Goal: Task Accomplishment & Management: Manage account settings

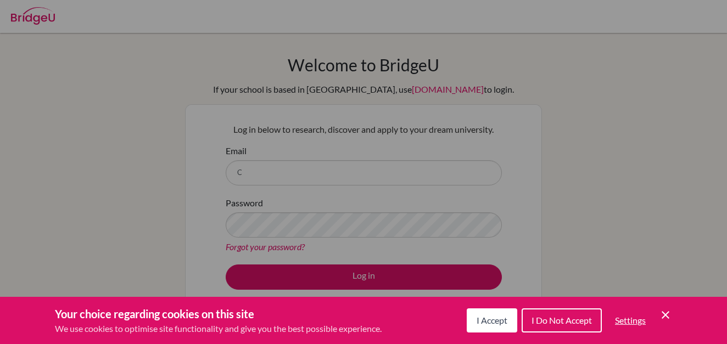
click at [270, 166] on div "Cookie Preferences" at bounding box center [363, 172] width 727 height 344
click at [485, 318] on span "I Accept" at bounding box center [492, 320] width 31 height 10
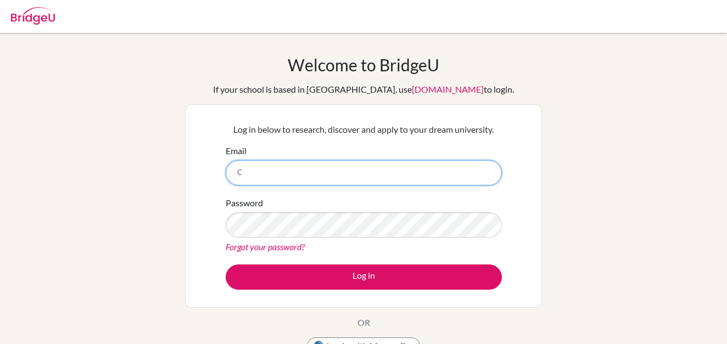
click at [296, 174] on input "C" at bounding box center [364, 172] width 276 height 25
type input "clarissa.araujo@lafloresta.edu.sv"
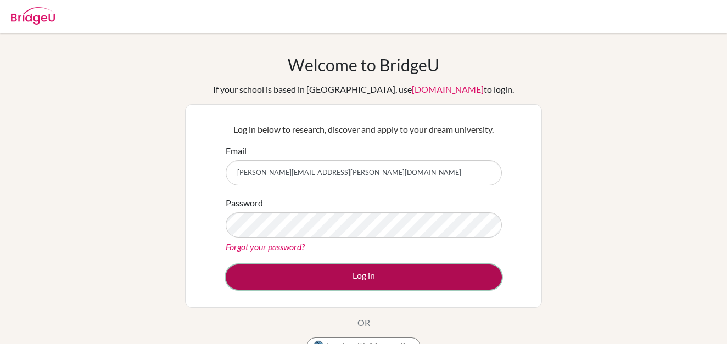
click at [331, 278] on button "Log in" at bounding box center [364, 277] width 276 height 25
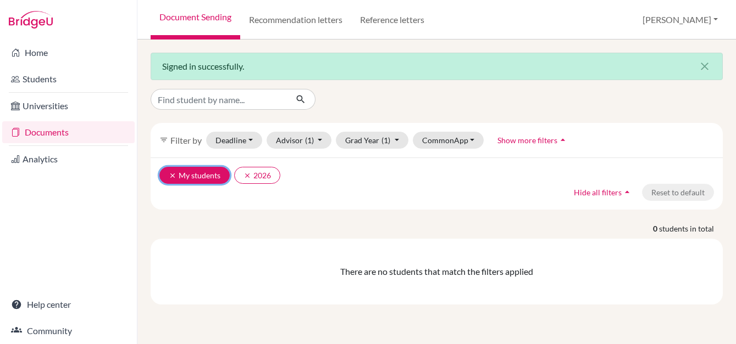
click at [211, 174] on button "clear My students" at bounding box center [194, 175] width 70 height 17
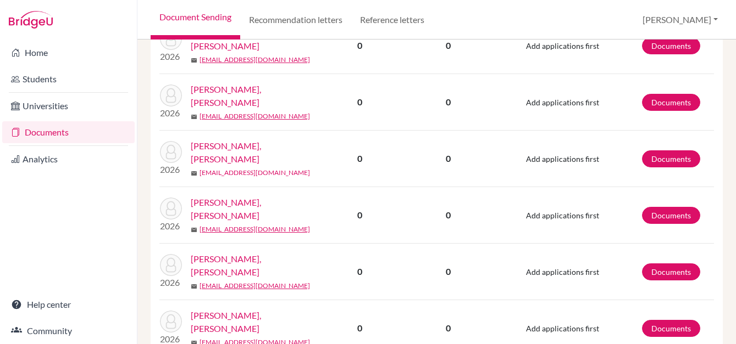
scroll to position [659, 0]
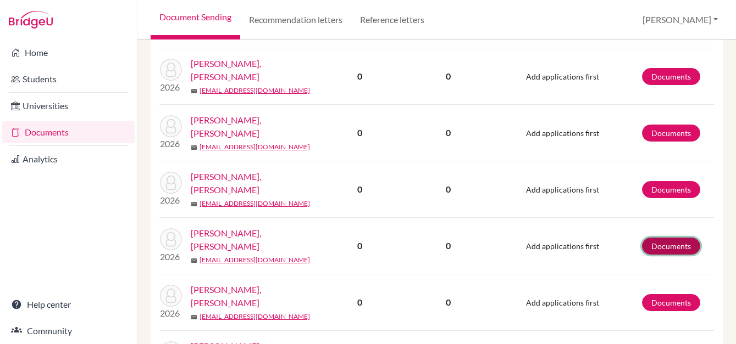
click at [654, 238] on link "Documents" at bounding box center [671, 246] width 58 height 17
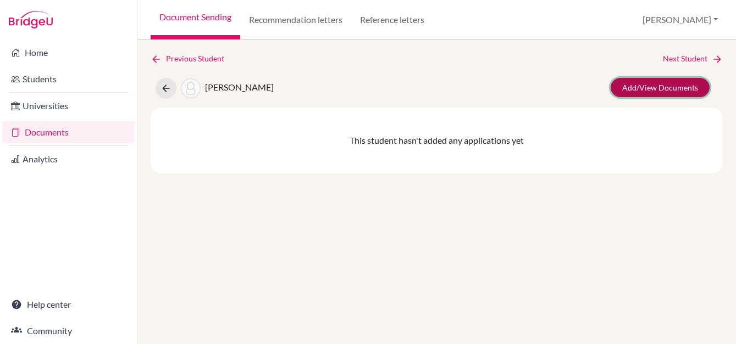
click at [652, 88] on link "Add/View Documents" at bounding box center [659, 87] width 99 height 19
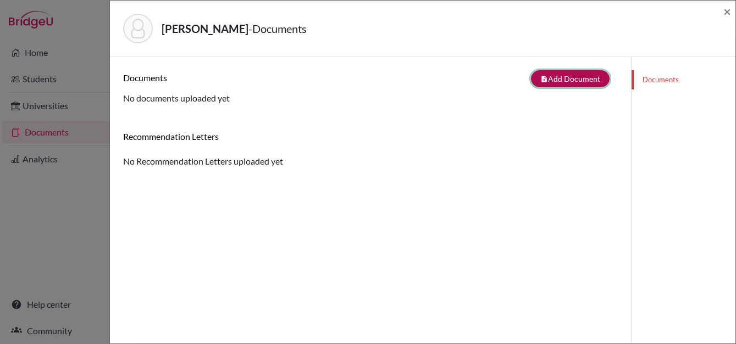
click at [552, 79] on button "note_add Add Document" at bounding box center [570, 78] width 79 height 17
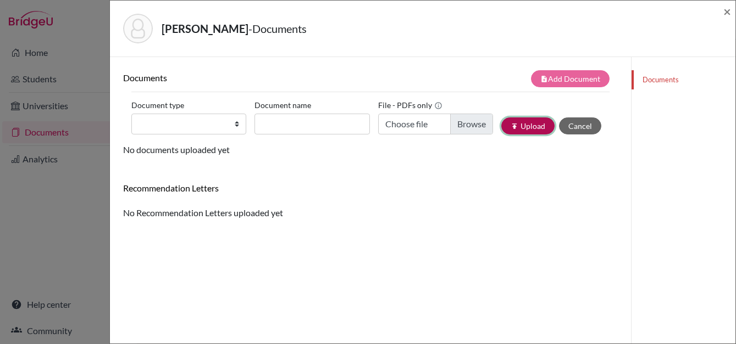
click at [522, 129] on button "publish Upload" at bounding box center [527, 126] width 53 height 17
click at [235, 122] on select "Change explanation for Common App reports Counselor recommendation Internationa…" at bounding box center [188, 124] width 115 height 21
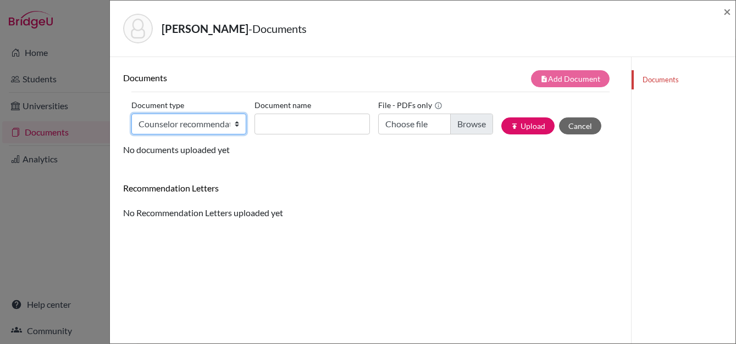
click at [131, 114] on select "Change explanation for Common App reports Counselor recommendation Internationa…" at bounding box center [188, 124] width 115 height 21
click at [234, 125] on select "Change explanation for Common App reports Counselor recommendation Internationa…" at bounding box center [188, 124] width 115 height 21
select select "5"
click at [131, 114] on select "Change explanation for Common App reports Counselor recommendation Internationa…" at bounding box center [188, 124] width 115 height 21
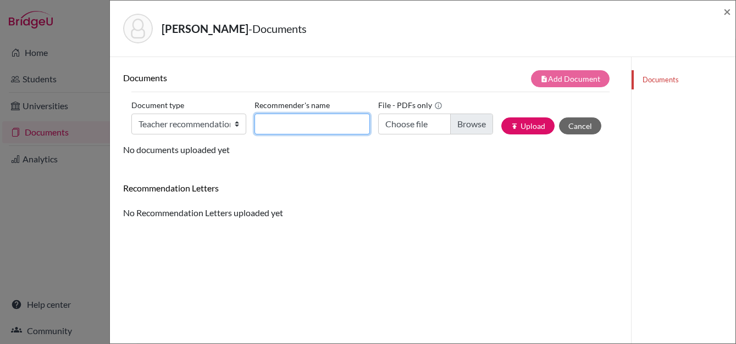
click at [316, 126] on input "Recommender's name" at bounding box center [311, 124] width 115 height 21
type input "c"
type input "Cecilia Rometo"
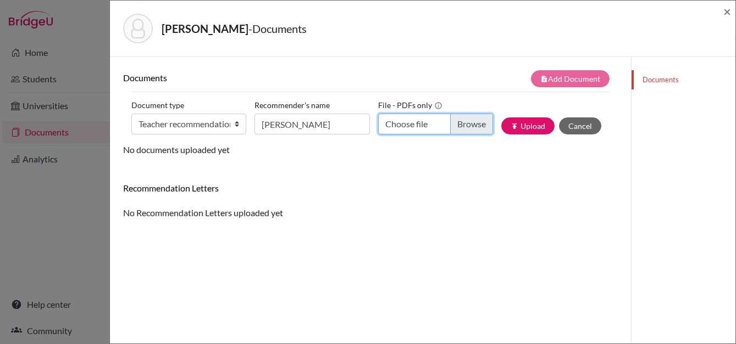
click at [468, 122] on input "Choose file" at bounding box center [435, 124] width 115 height 21
type input "C:\fakepath\Letter rec Melissa Cea.pdf"
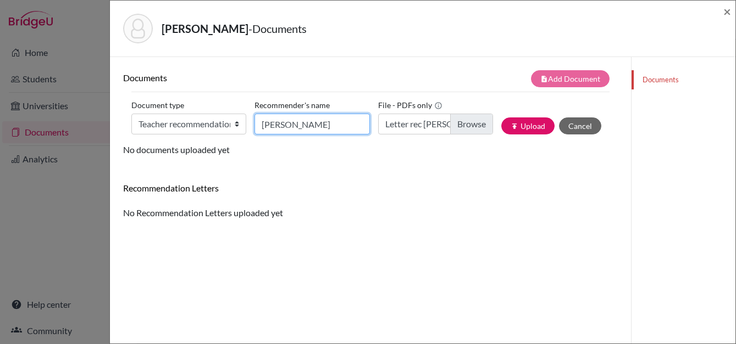
click at [312, 127] on input "Cecilia Rometo" at bounding box center [311, 124] width 115 height 21
type input "Cecilia Romero"
click at [430, 175] on div "Documents note_add Add Document Document type Change explanation for Common App…" at bounding box center [370, 144] width 494 height 149
click at [526, 129] on button "publish Upload" at bounding box center [527, 126] width 53 height 17
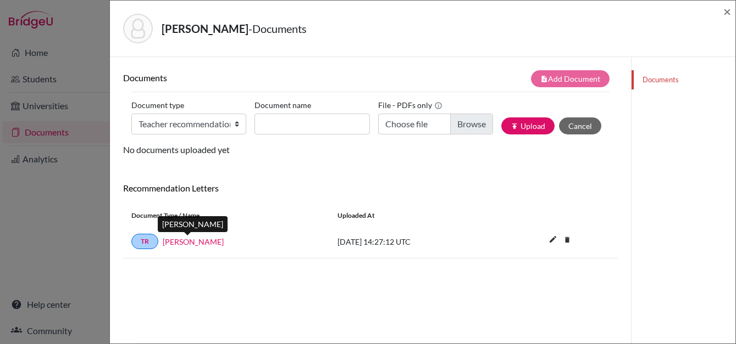
click at [186, 242] on link "Cecilia Romero" at bounding box center [193, 242] width 61 height 12
click at [722, 14] on div "CEA ALVARADO, ARIANA MELISSA - Documents ×" at bounding box center [422, 28] width 616 height 47
click at [729, 10] on span "×" at bounding box center [727, 11] width 8 height 16
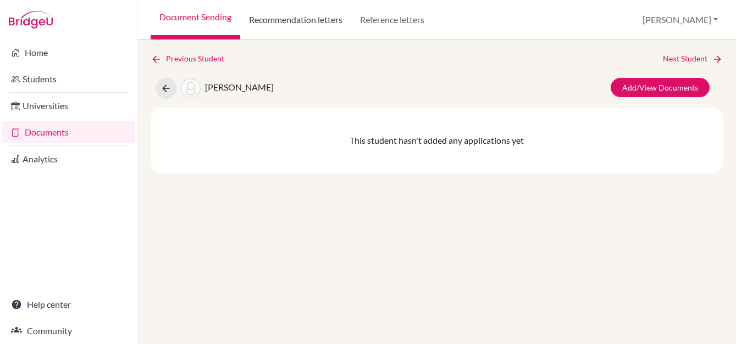
click at [303, 19] on link "Recommendation letters" at bounding box center [295, 20] width 111 height 40
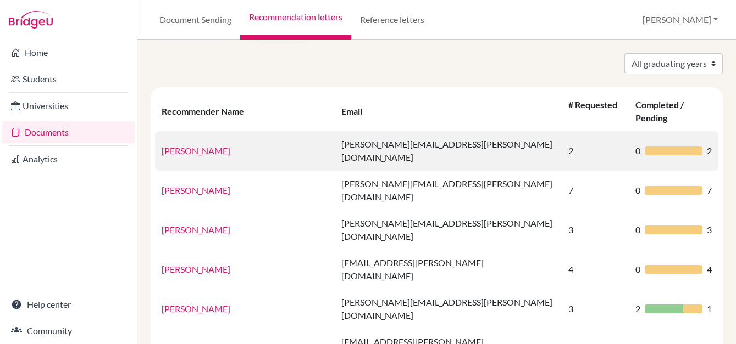
scroll to position [55, 0]
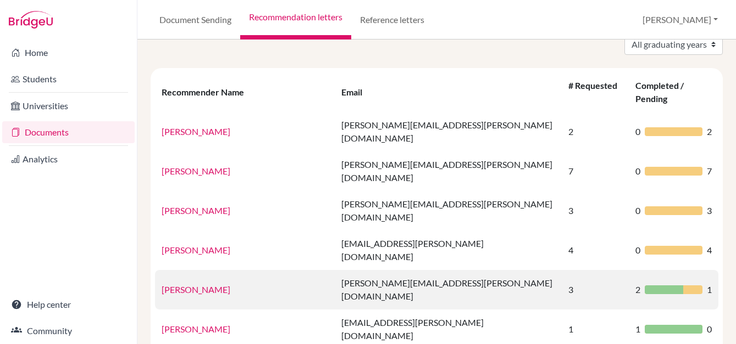
click at [201, 285] on link "[PERSON_NAME]" at bounding box center [196, 290] width 69 height 10
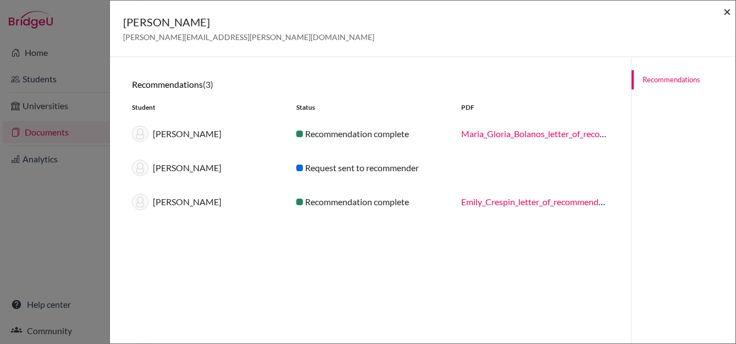
click at [728, 13] on span "×" at bounding box center [727, 11] width 8 height 16
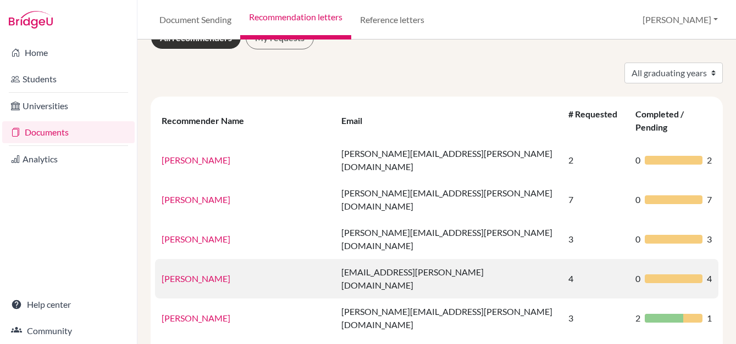
scroll to position [0, 0]
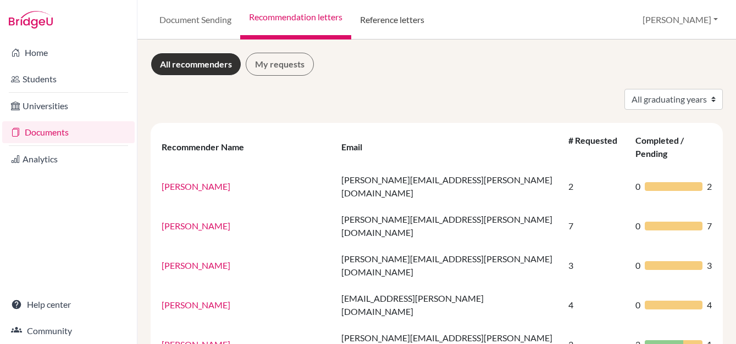
click at [399, 19] on link "Reference letters" at bounding box center [392, 20] width 82 height 40
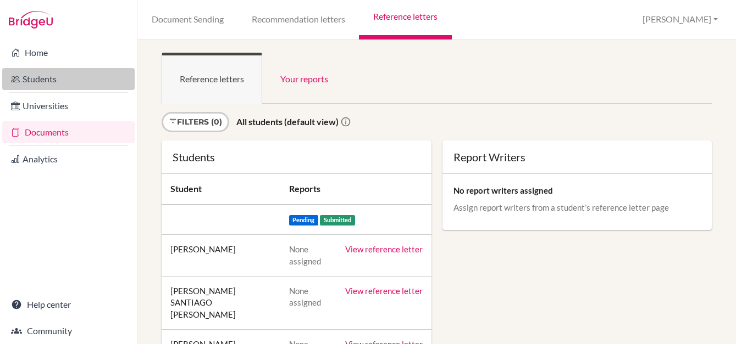
click at [37, 76] on link "Students" at bounding box center [68, 79] width 132 height 22
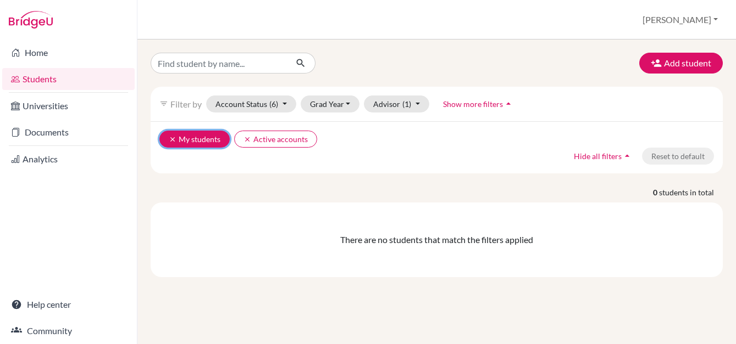
click at [169, 138] on icon "clear" at bounding box center [173, 140] width 8 height 8
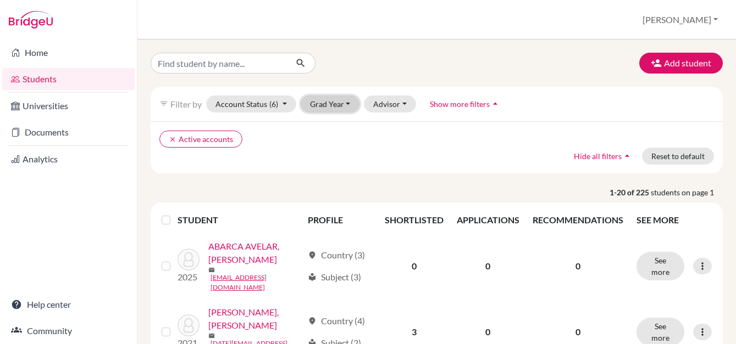
click at [331, 105] on button "Grad Year" at bounding box center [330, 104] width 59 height 17
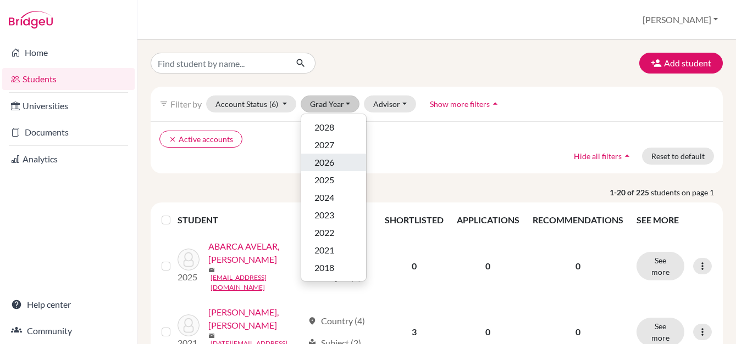
click at [330, 162] on span "2026" at bounding box center [324, 162] width 20 height 13
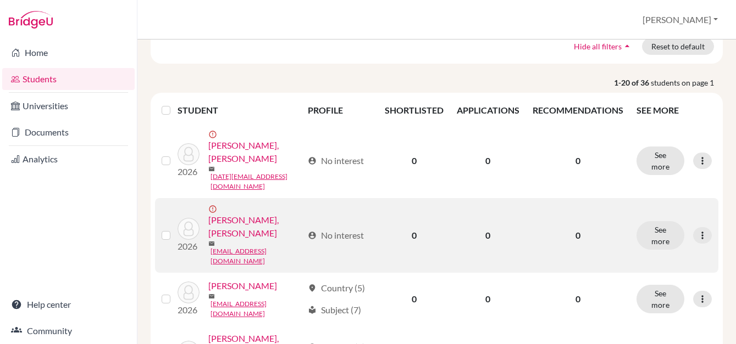
scroll to position [165, 0]
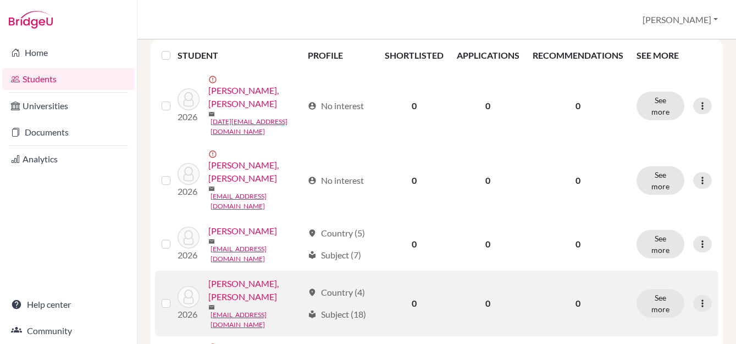
click at [243, 277] on link "CARDENAL [PERSON_NAME]" at bounding box center [255, 290] width 94 height 26
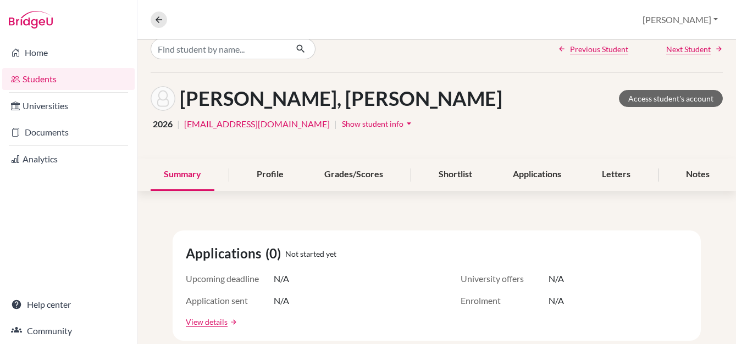
scroll to position [55, 0]
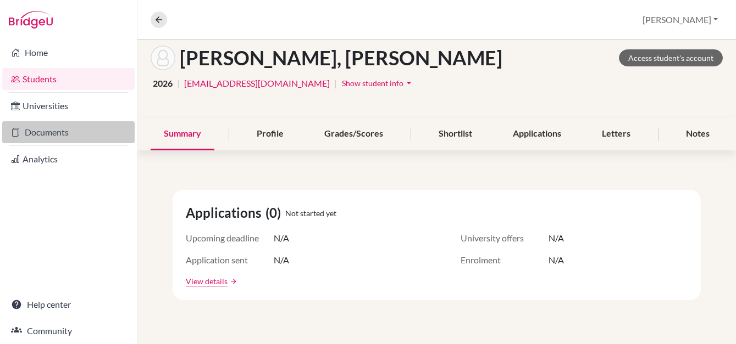
click at [38, 134] on link "Documents" at bounding box center [68, 132] width 132 height 22
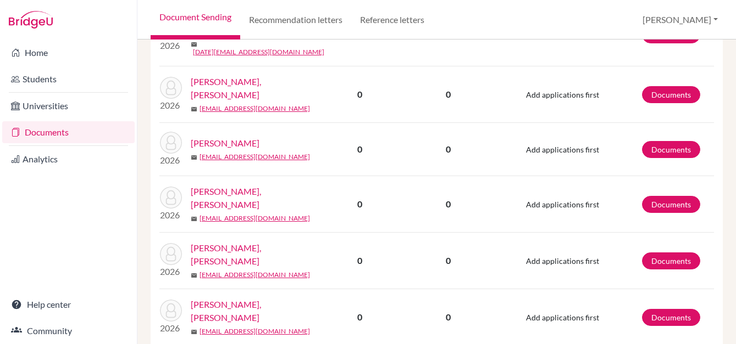
scroll to position [440, 0]
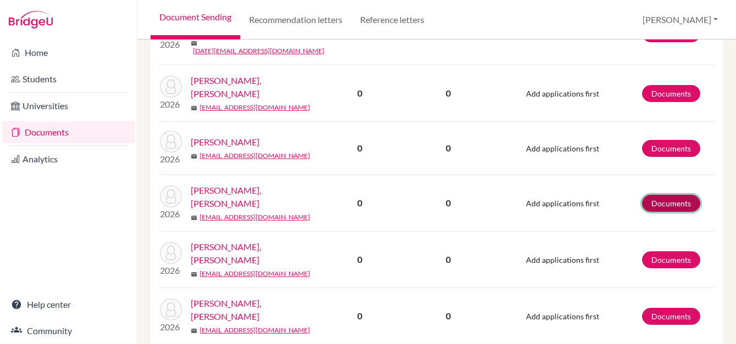
click at [668, 195] on link "Documents" at bounding box center [671, 203] width 58 height 17
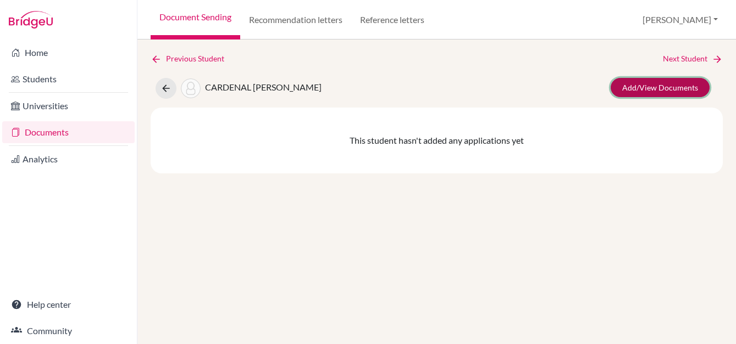
click at [640, 86] on link "Add/View Documents" at bounding box center [659, 87] width 99 height 19
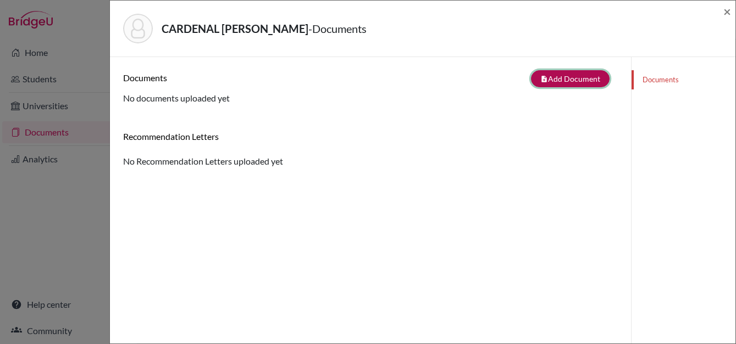
click at [555, 76] on button "note_add Add Document" at bounding box center [570, 78] width 79 height 17
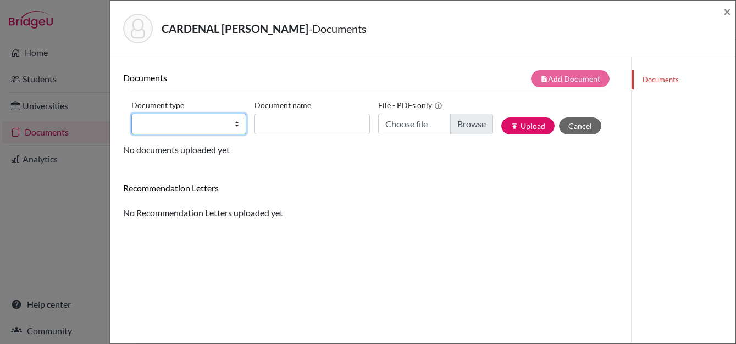
click at [221, 121] on select "Change explanation for Common App reports Counselor recommendation Internationa…" at bounding box center [188, 124] width 115 height 21
select select "39"
click at [131, 114] on select "Change explanation for Common App reports Counselor recommendation Internationa…" at bounding box center [188, 124] width 115 height 21
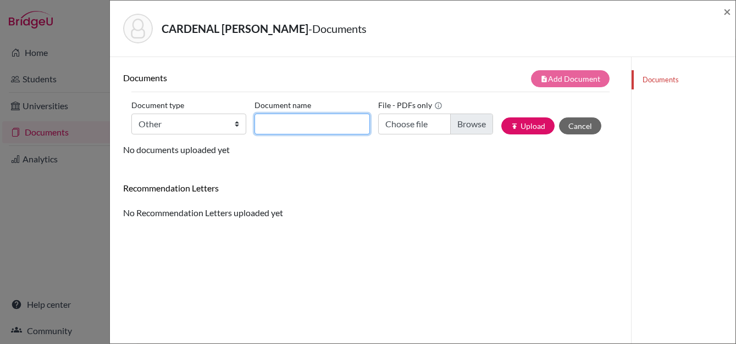
click at [325, 124] on input "Document name" at bounding box center [311, 124] width 115 height 21
type input "r"
type input "w"
type input "external recommendation"
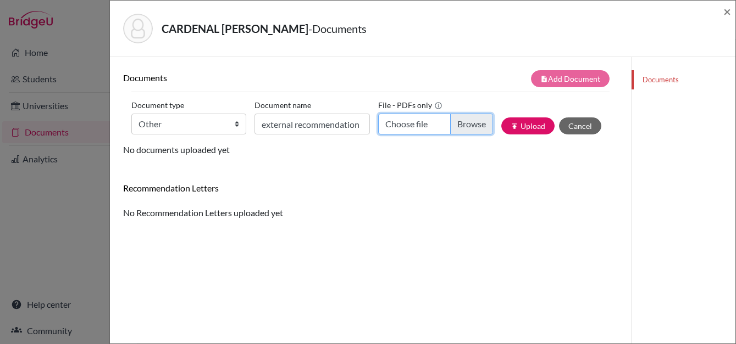
click at [469, 126] on input "Choose file" at bounding box center [435, 124] width 115 height 21
type input "C:\fakepath\Carta Recomendación [PERSON_NAME].pdf"
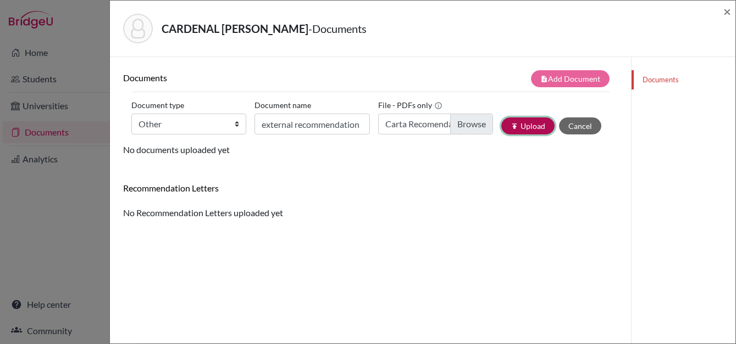
click at [522, 124] on button "publish Upload" at bounding box center [527, 126] width 53 height 17
